Goal: Information Seeking & Learning: Learn about a topic

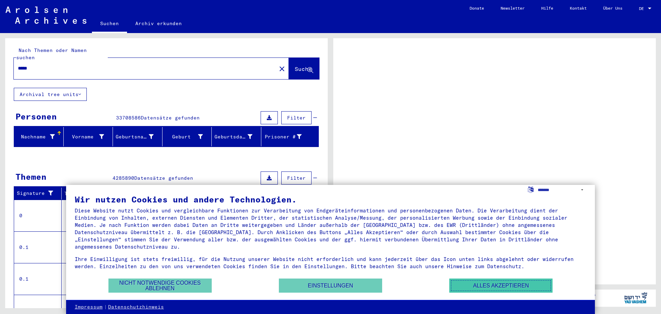
click at [490, 286] on button "Alles akzeptieren" at bounding box center [500, 285] width 103 height 14
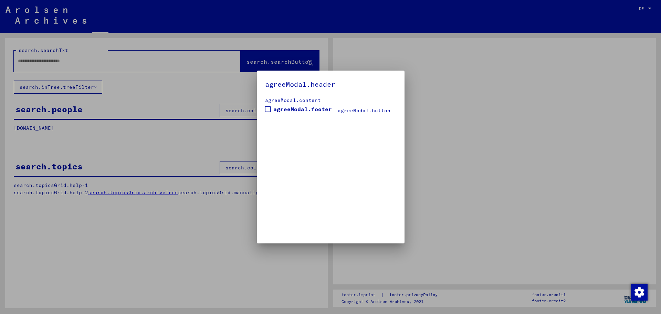
type input "*****"
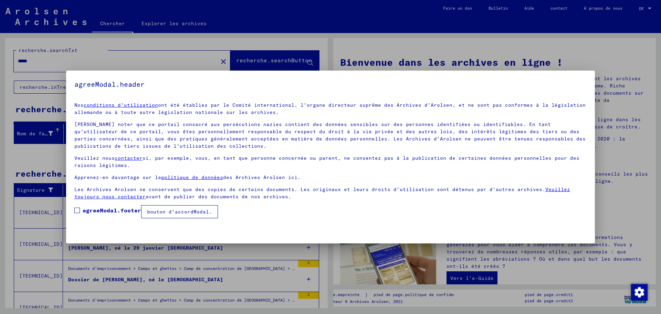
click at [188, 215] on button "bouton d'accordModal." at bounding box center [179, 211] width 77 height 13
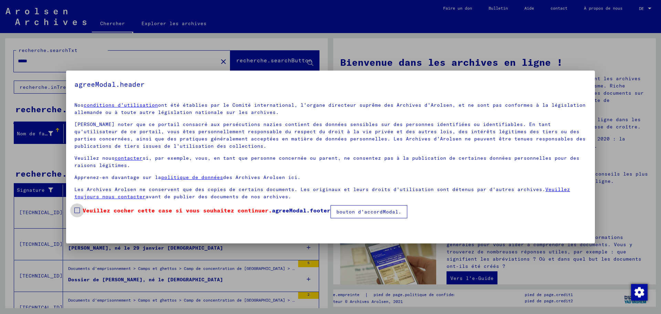
click at [78, 212] on span at bounding box center [77, 211] width 6 height 6
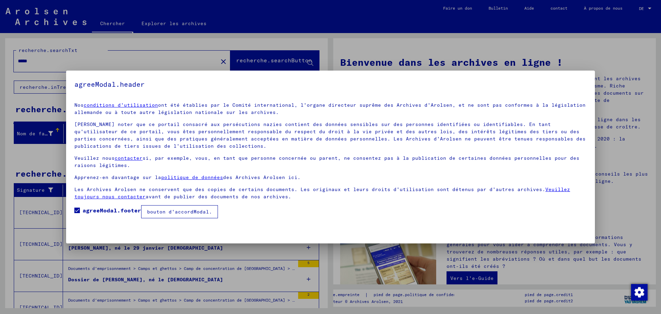
click at [191, 211] on font "bouton d'accordModal." at bounding box center [179, 212] width 65 height 6
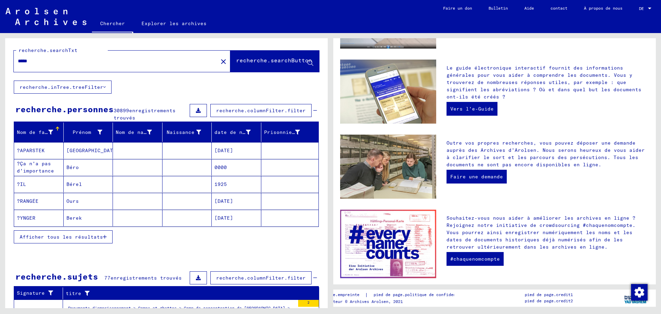
scroll to position [195, 0]
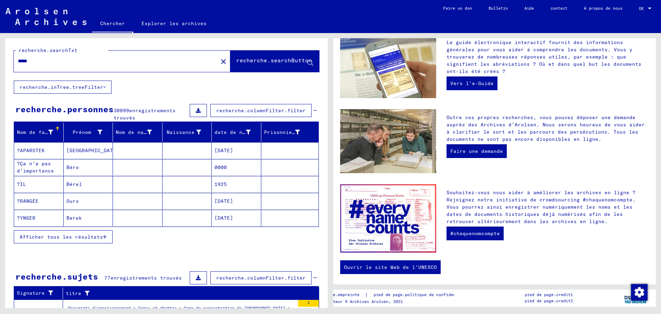
click at [26, 151] on font "?APARSTEK" at bounding box center [31, 150] width 28 height 6
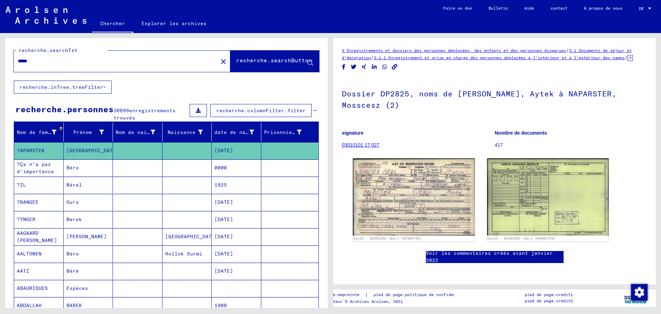
click at [28, 172] on font "?Ça n'a pas d'importance" at bounding box center [35, 167] width 37 height 13
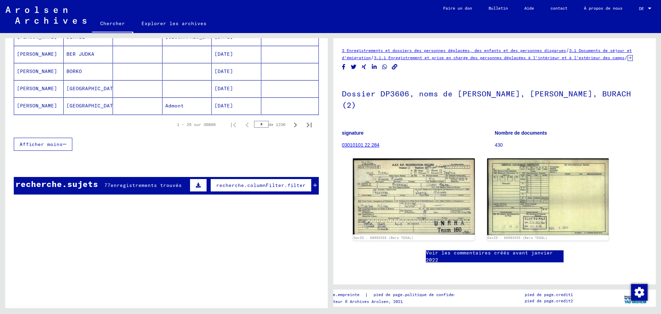
scroll to position [462, 0]
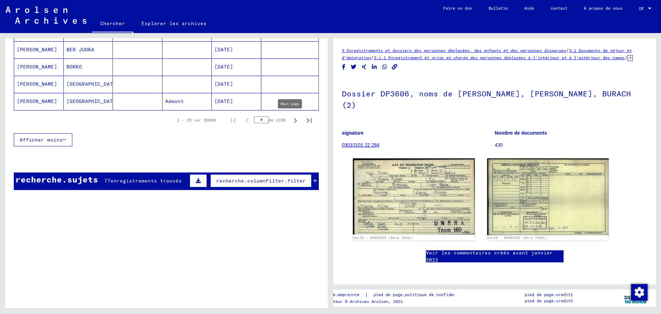
click at [291, 120] on icon "Page suivante" at bounding box center [296, 121] width 10 height 10
type input "*"
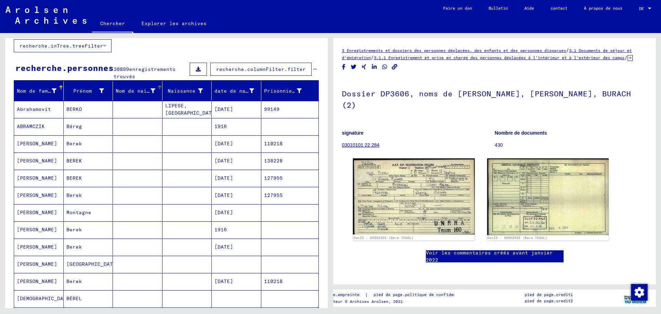
scroll to position [29, 0]
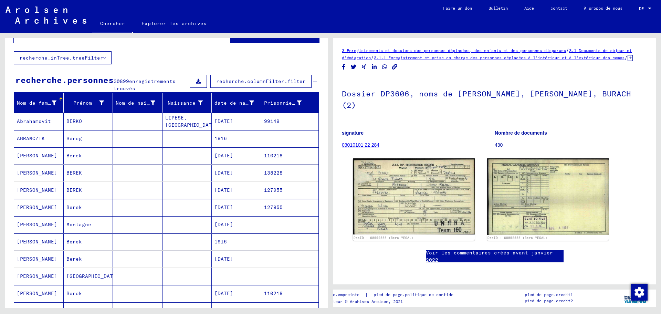
click at [252, 80] on font "recherche.columnFilter.filter" at bounding box center [261, 81] width 90 height 6
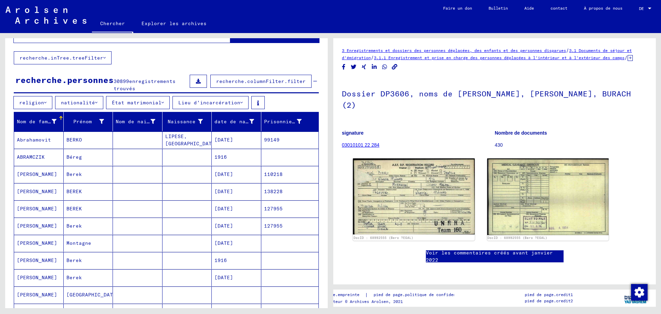
click at [34, 124] on font "Nom de famille" at bounding box center [38, 121] width 43 height 6
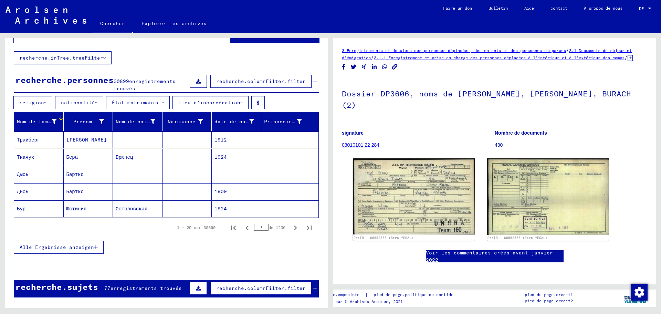
click at [200, 103] on font "Lieu d'incarcération" at bounding box center [209, 102] width 62 height 6
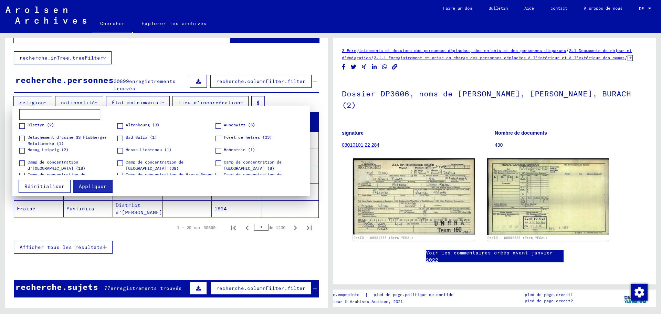
scroll to position [0, 0]
click at [217, 165] on span at bounding box center [218, 165] width 6 height 6
click at [94, 187] on font "Appliquer" at bounding box center [93, 186] width 28 height 6
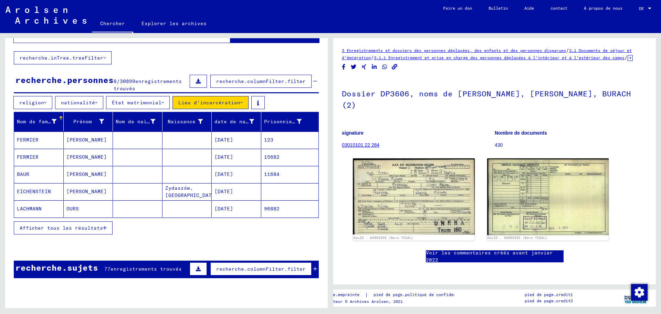
click at [39, 138] on mat-cell "FERMIER" at bounding box center [39, 139] width 50 height 17
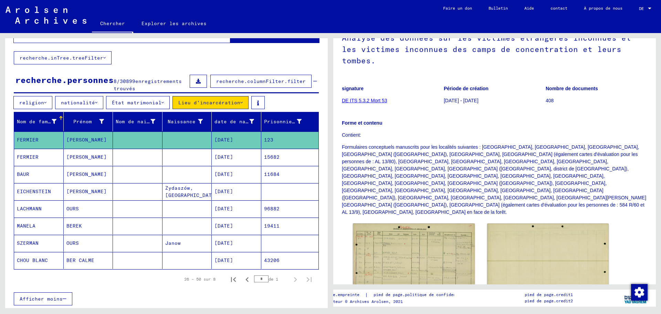
scroll to position [80, 0]
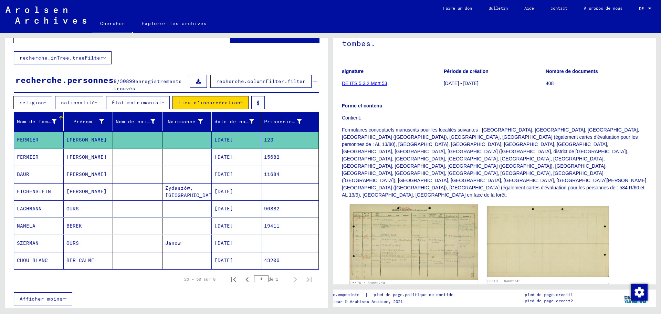
click at [378, 208] on img at bounding box center [414, 242] width 128 height 76
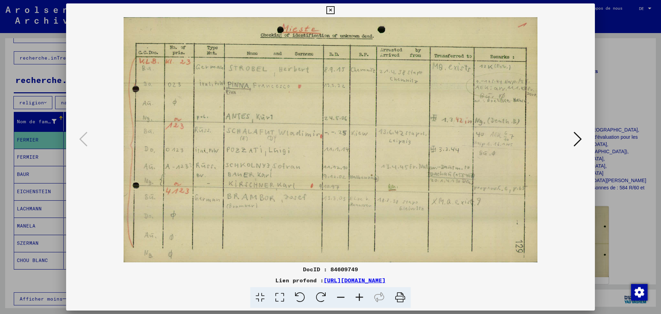
click at [576, 137] on icon at bounding box center [577, 139] width 8 height 17
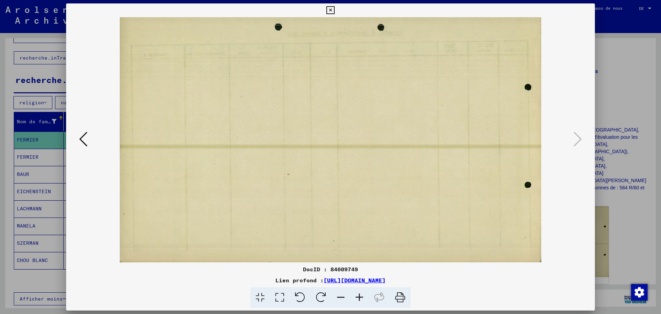
click at [576, 137] on icon at bounding box center [577, 139] width 8 height 17
drag, startPoint x: 590, startPoint y: 8, endPoint x: 583, endPoint y: 22, distance: 15.7
click at [334, 9] on icon at bounding box center [330, 10] width 8 height 8
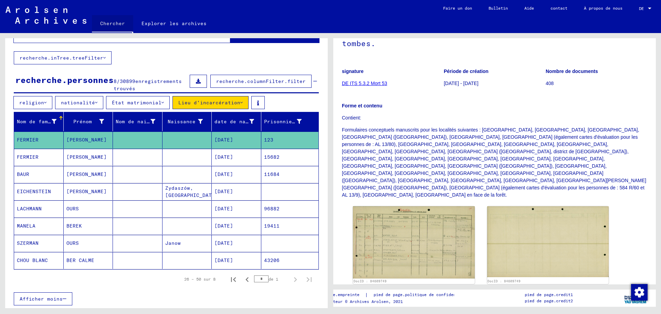
click at [107, 22] on font "Chercher" at bounding box center [112, 23] width 25 height 6
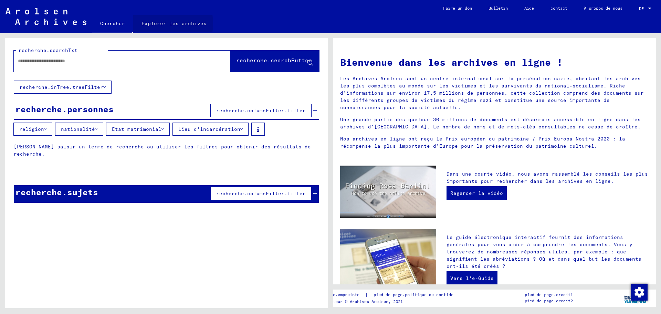
click at [157, 23] on font "Explorer les archives" at bounding box center [173, 23] width 65 height 6
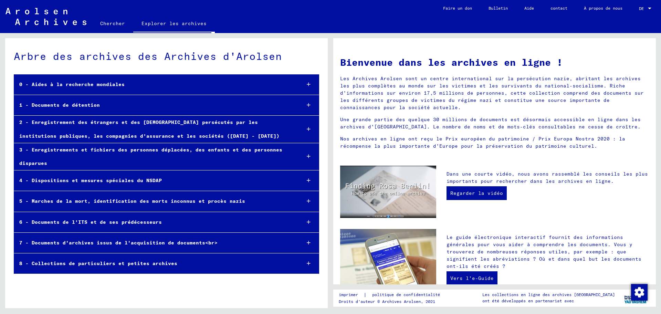
click at [115, 201] on font "5 - Marches de la mort, identification des morts inconnus et procès nazis" at bounding box center [132, 201] width 226 height 6
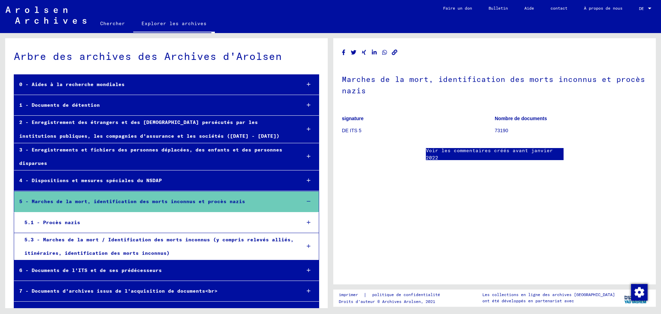
click at [106, 241] on font "5.3 - Marches de la mort / Identification des morts inconnus (y compris relevés…" at bounding box center [158, 246] width 269 height 20
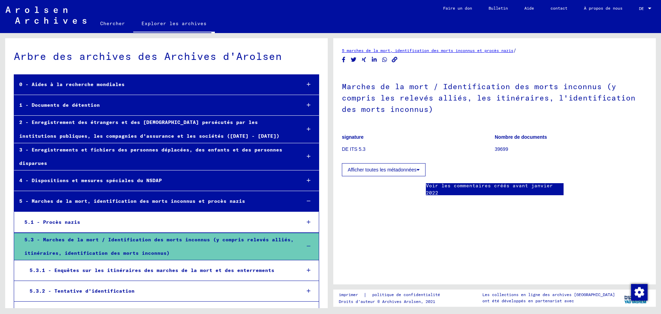
click at [109, 270] on font "5.3.1 - Enquêtes sur les itinéraires des marches de la mort et des enterrements" at bounding box center [152, 270] width 245 height 6
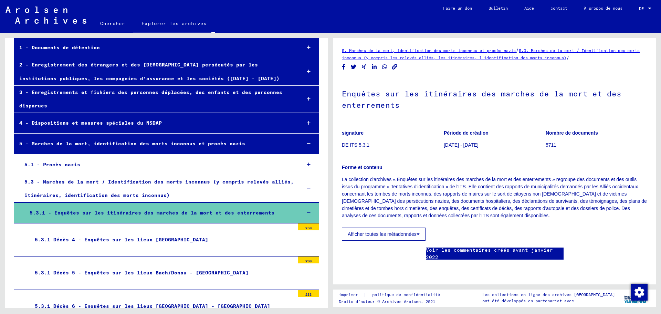
scroll to position [46, 0]
click at [409, 231] on font "Afficher toutes les métadonnées" at bounding box center [382, 234] width 69 height 6
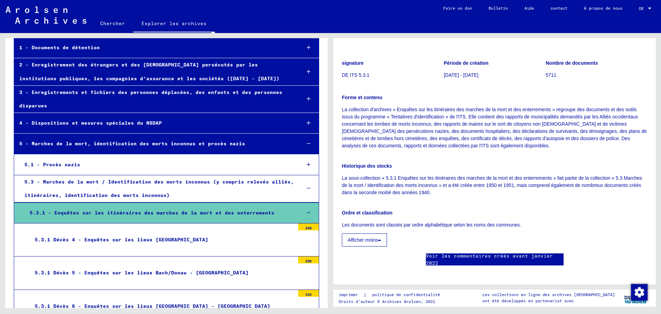
scroll to position [72, 0]
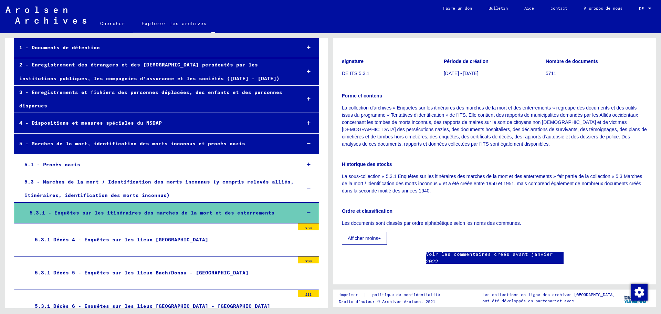
click at [208, 239] on font "5.3.1 Décès 4 - Enquêtes sur les lieux [GEOGRAPHIC_DATA]" at bounding box center [121, 239] width 173 height 6
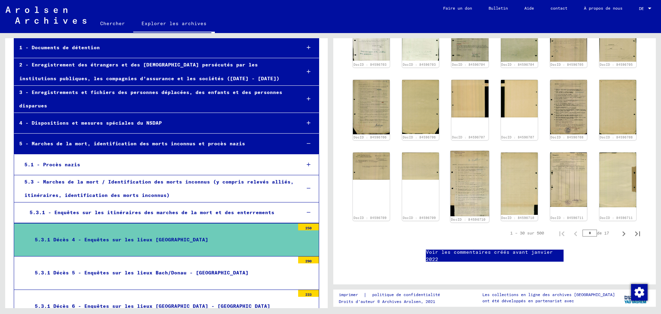
scroll to position [455, 0]
click at [454, 151] on img at bounding box center [470, 183] width 39 height 65
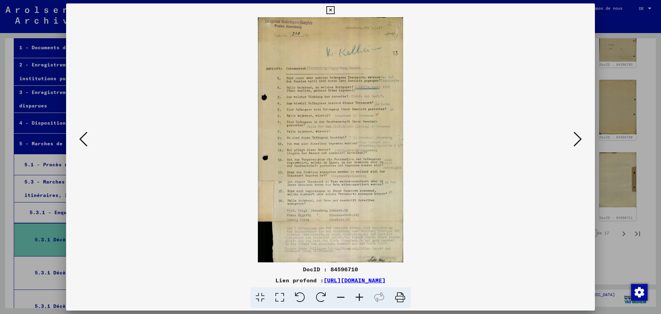
click at [295, 103] on img at bounding box center [331, 139] width 482 height 245
click at [334, 10] on icon at bounding box center [330, 10] width 8 height 8
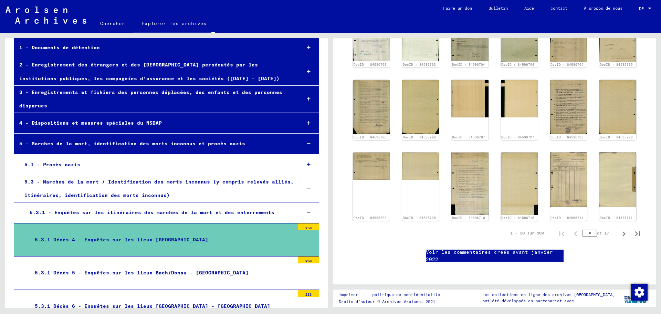
click at [151, 208] on div "5.3.1 - Enquêtes sur les itinéraires des marches de la mort et des enterrements" at bounding box center [159, 212] width 271 height 13
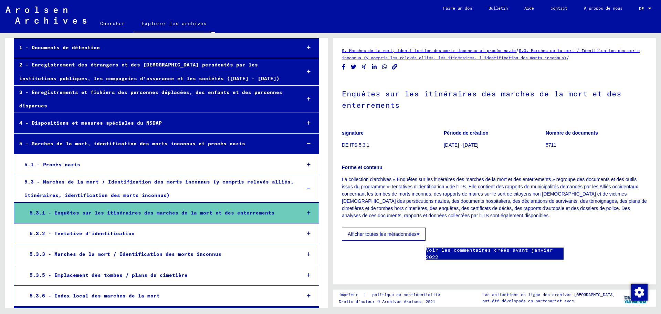
click at [123, 234] on font "5.3.2 - Tentative d'identification" at bounding box center [82, 233] width 105 height 6
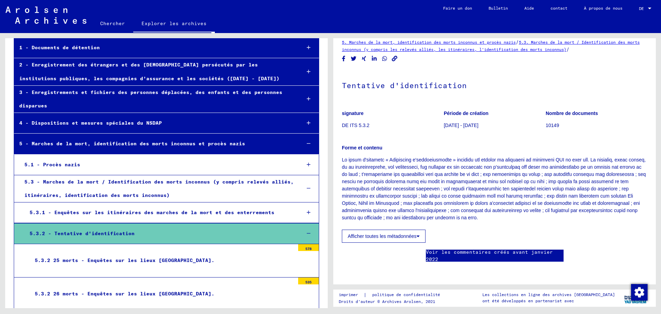
scroll to position [129, 0]
click at [112, 95] on font "3 - Enregistrements et fichiers des personnes déplacées, des enfants et des per…" at bounding box center [150, 99] width 263 height 20
